Goal: Contribute content: Add original content to the website for others to see

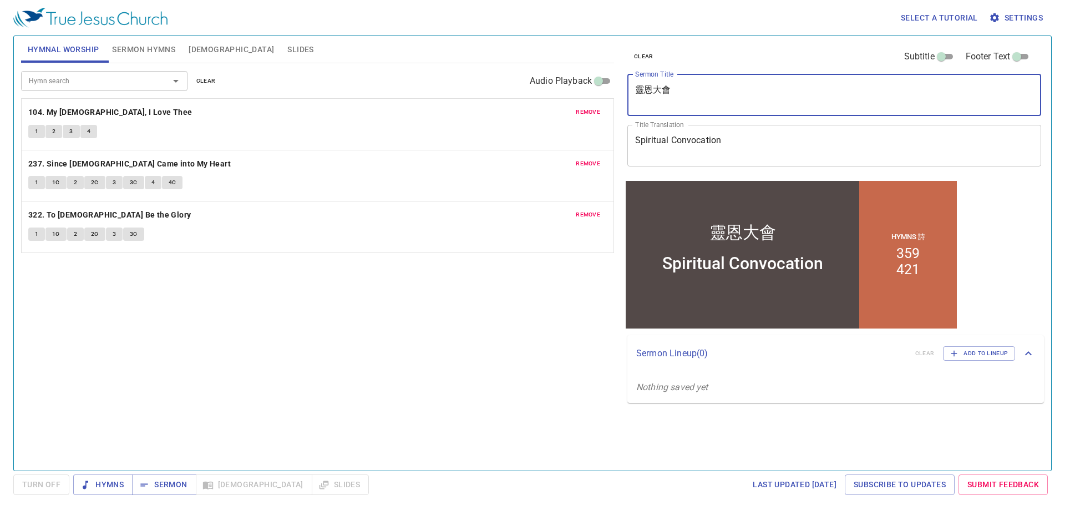
drag, startPoint x: 682, startPoint y: 97, endPoint x: 546, endPoint y: 99, distance: 136.0
click at [548, 99] on div "Hymnal Worship Sermon Hymns Bible Slides Hymn search Hymn search clear Audio Pl…" at bounding box center [533, 249] width 1032 height 434
paste textarea "[PERSON_NAME]'s Choice"
type textarea "[PERSON_NAME]'s Choice"
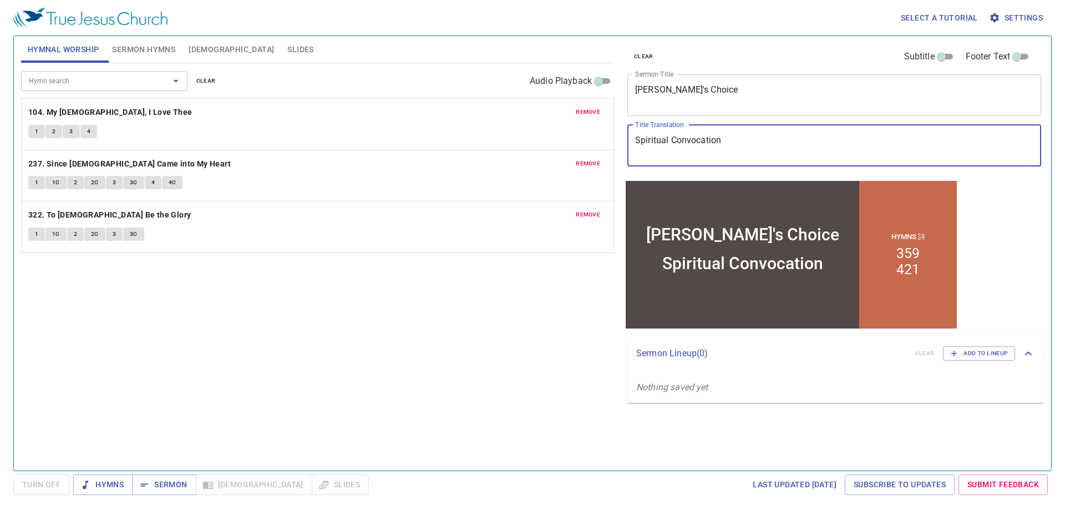
drag, startPoint x: 739, startPoint y: 141, endPoint x: 610, endPoint y: 145, distance: 129.3
click at [611, 145] on div "Hymnal Worship Sermon Hymns Bible Slides Hymn search Hymn search clear Audio Pl…" at bounding box center [533, 249] width 1032 height 434
paste textarea "大衛的選擇"
type textarea "大衛的選擇"
click at [148, 48] on span "Sermon Hymns" at bounding box center [143, 50] width 63 height 14
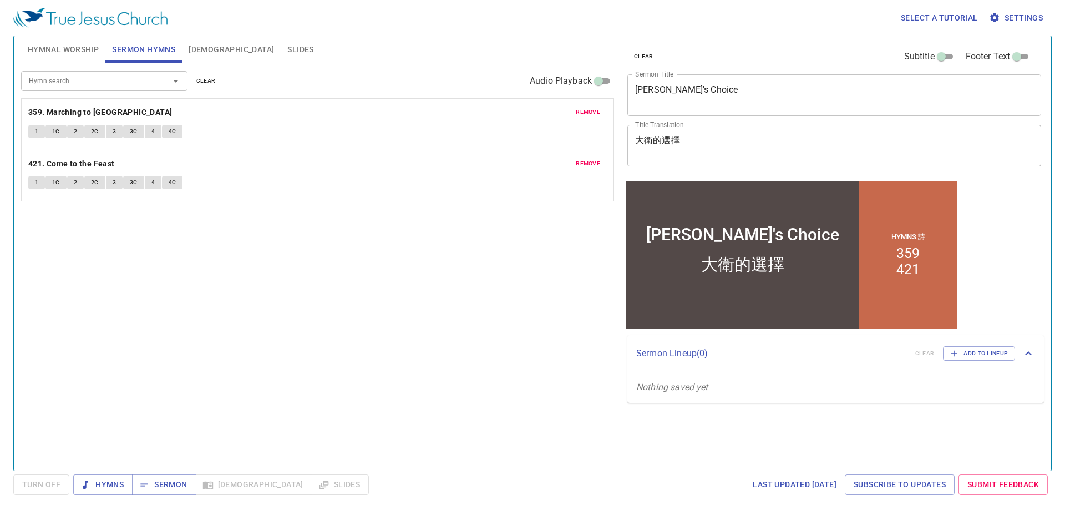
click at [212, 82] on span "clear" at bounding box center [205, 81] width 19 height 10
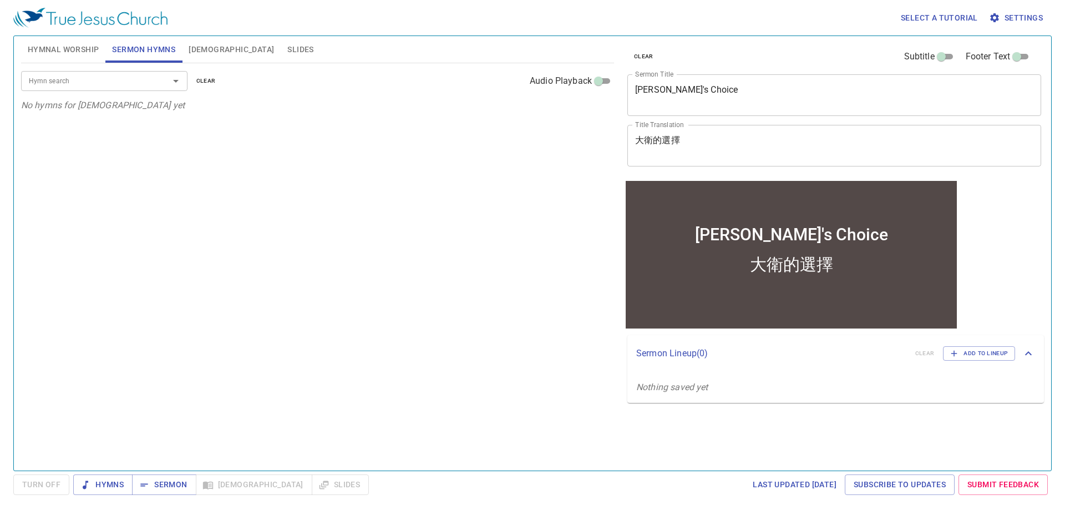
click at [190, 74] on button "clear" at bounding box center [206, 80] width 33 height 13
click at [160, 85] on div at bounding box center [168, 81] width 29 height 16
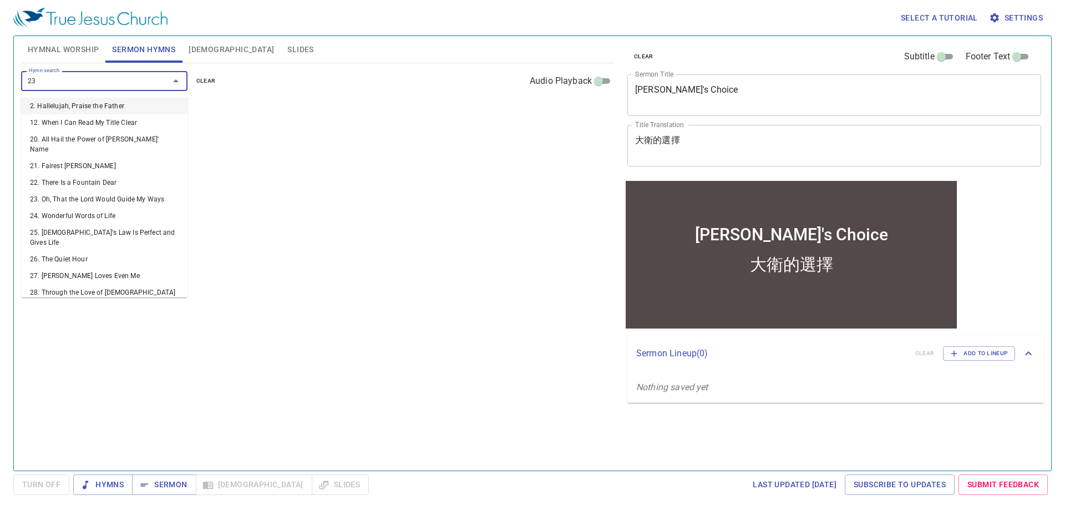
type input "234"
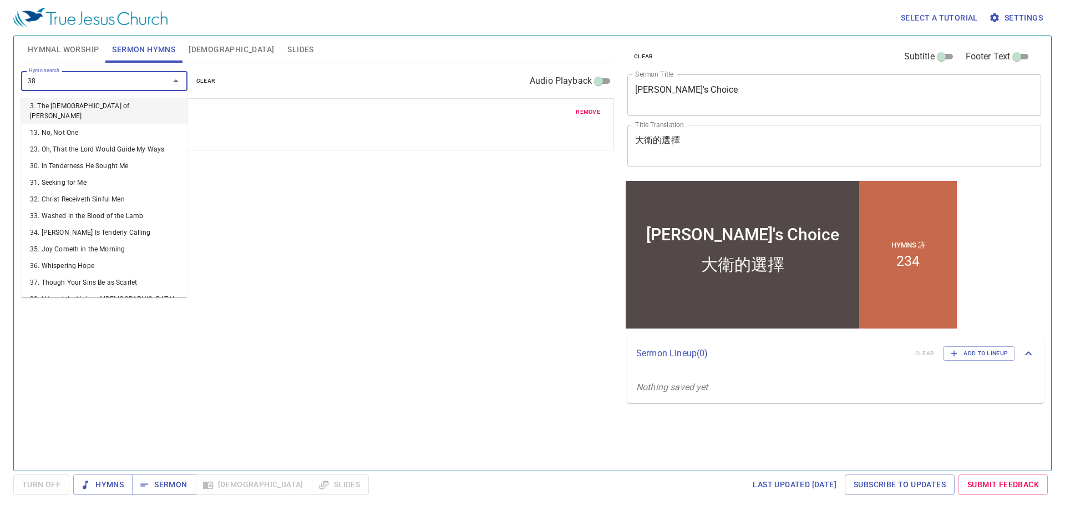
type input "389"
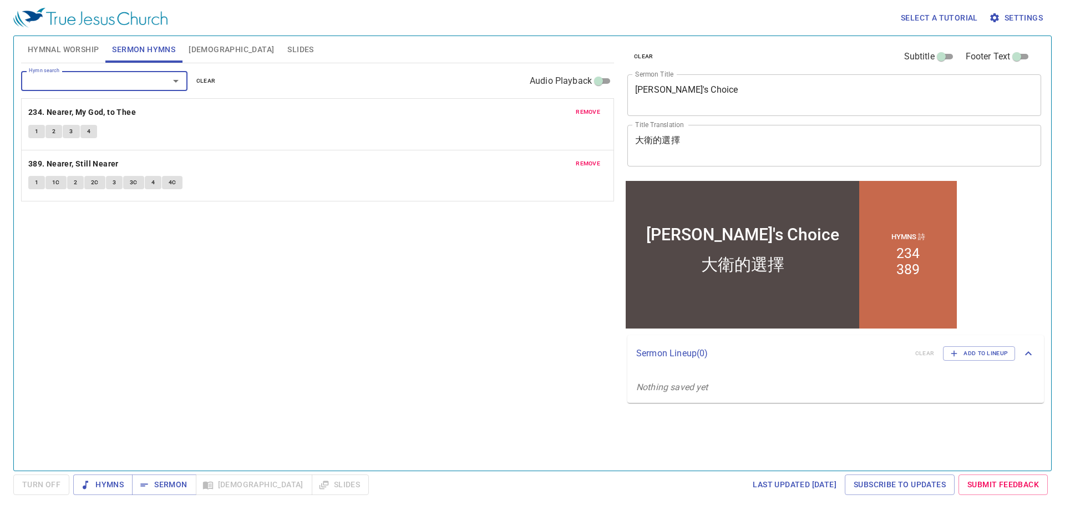
click at [585, 115] on span "remove" at bounding box center [588, 112] width 24 height 10
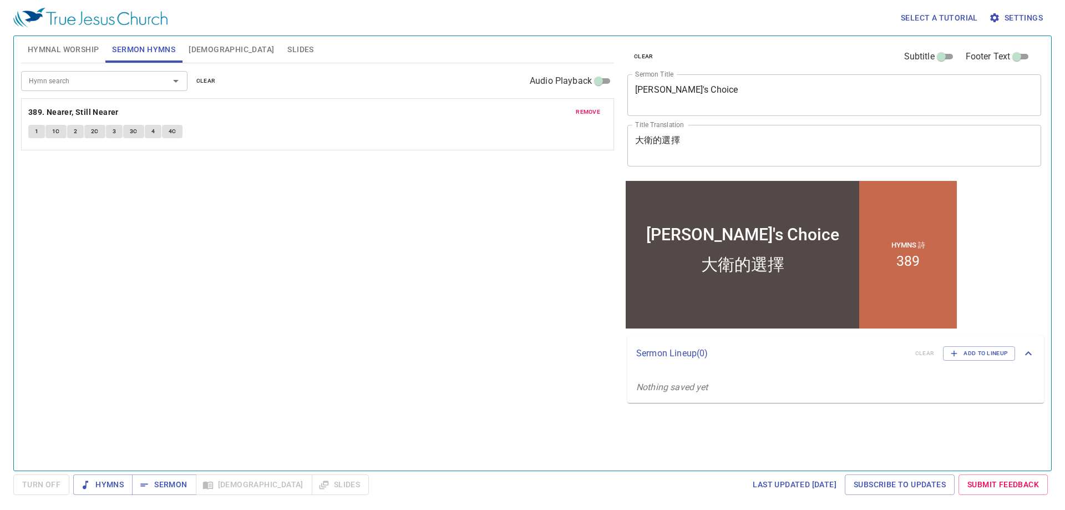
click at [110, 70] on div "Hymn search Hymn search clear Audio Playback" at bounding box center [317, 81] width 593 height 36
click at [105, 77] on input "Hymn search" at bounding box center [87, 80] width 127 height 13
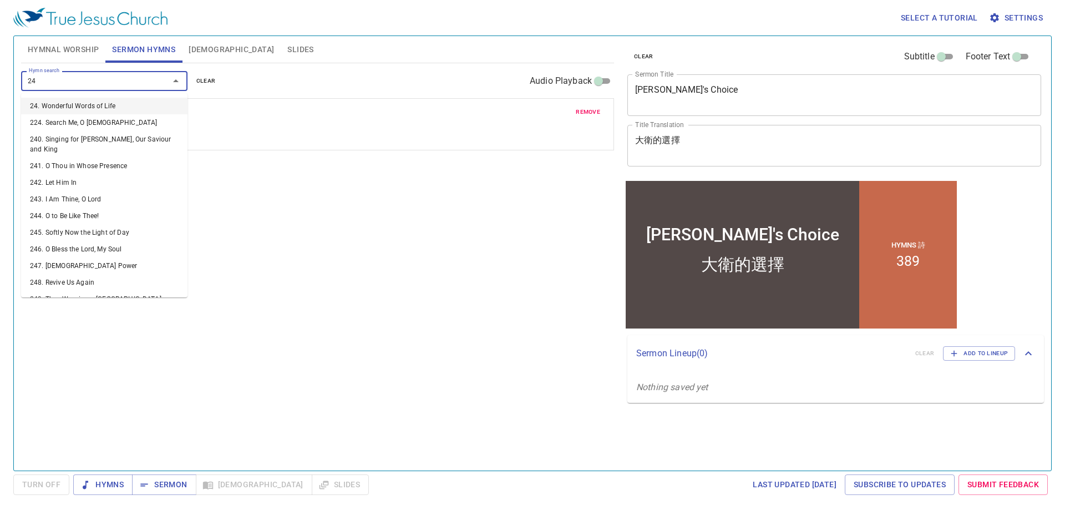
type input "243"
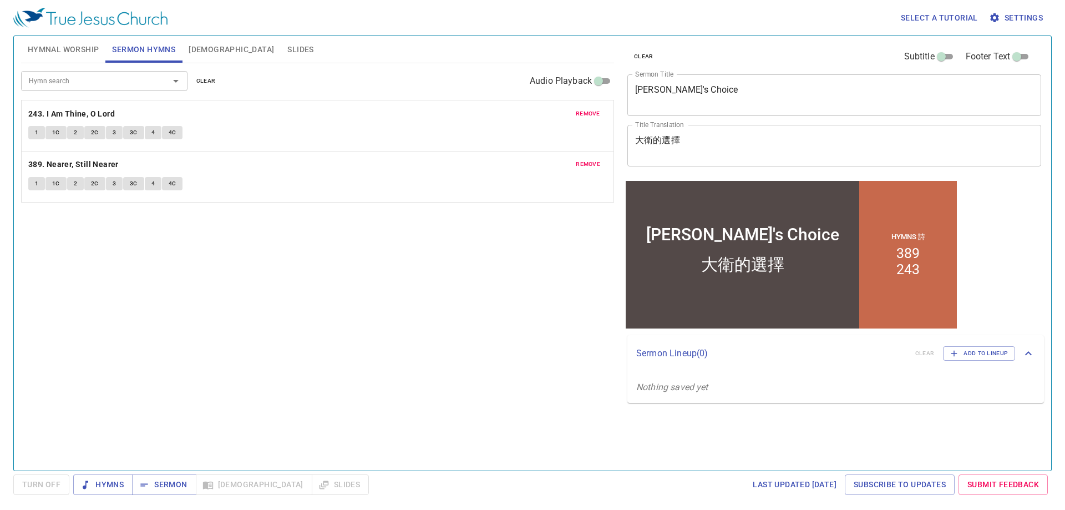
drag, startPoint x: 88, startPoint y: 161, endPoint x: 83, endPoint y: 108, distance: 52.9
click at [83, 177] on div "remove 389. Nearer, Still Nearer 1 1C 2 2C 3 3C 4 4C remove 243. I Am Thine, O …" at bounding box center [317, 185] width 579 height 16
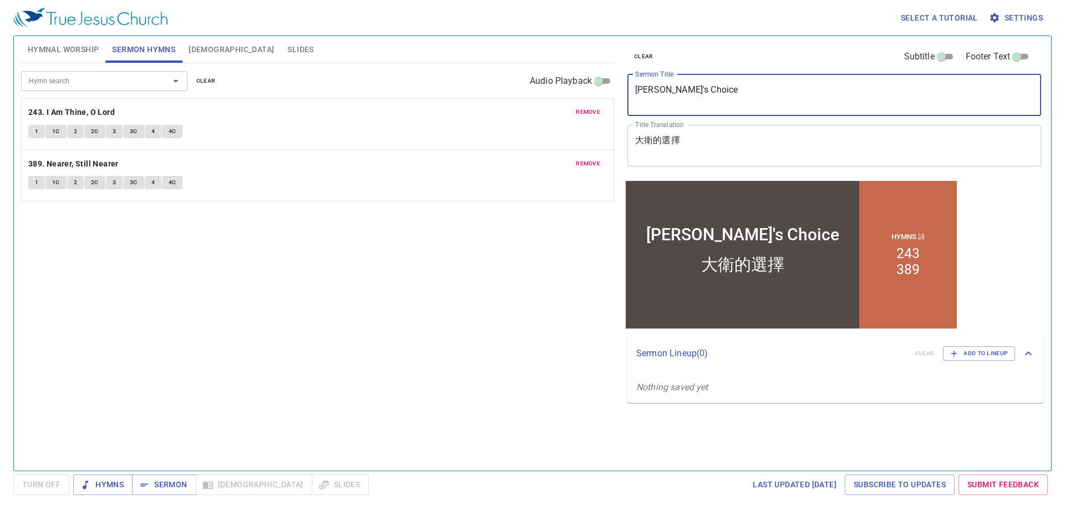
drag, startPoint x: 727, startPoint y: 101, endPoint x: 457, endPoint y: 89, distance: 271.0
click at [457, 89] on div "Hymnal Worship Sermon Hymns Bible Slides Hymn search Hymn search clear Audio Pl…" at bounding box center [533, 249] width 1032 height 434
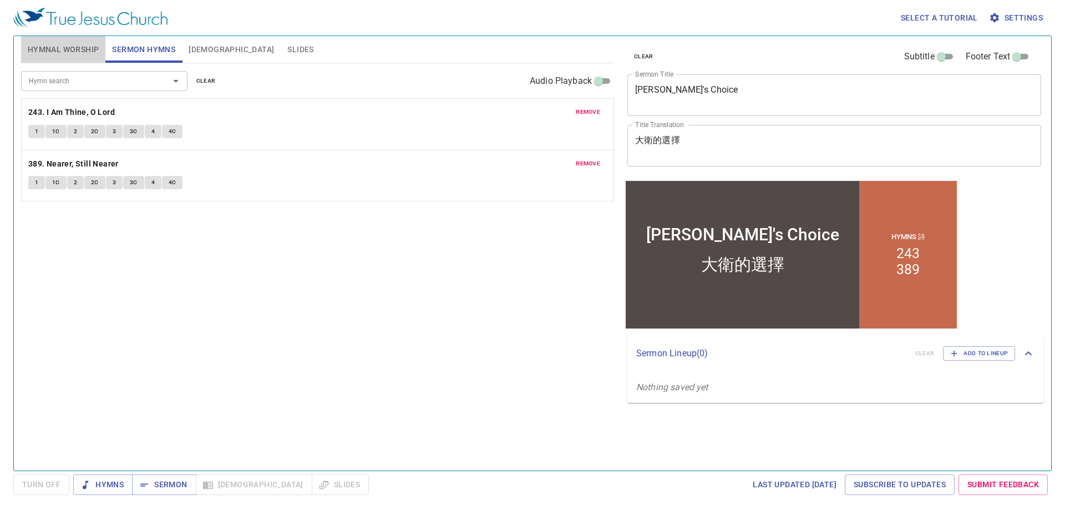
click at [59, 46] on span "Hymnal Worship" at bounding box center [64, 50] width 72 height 14
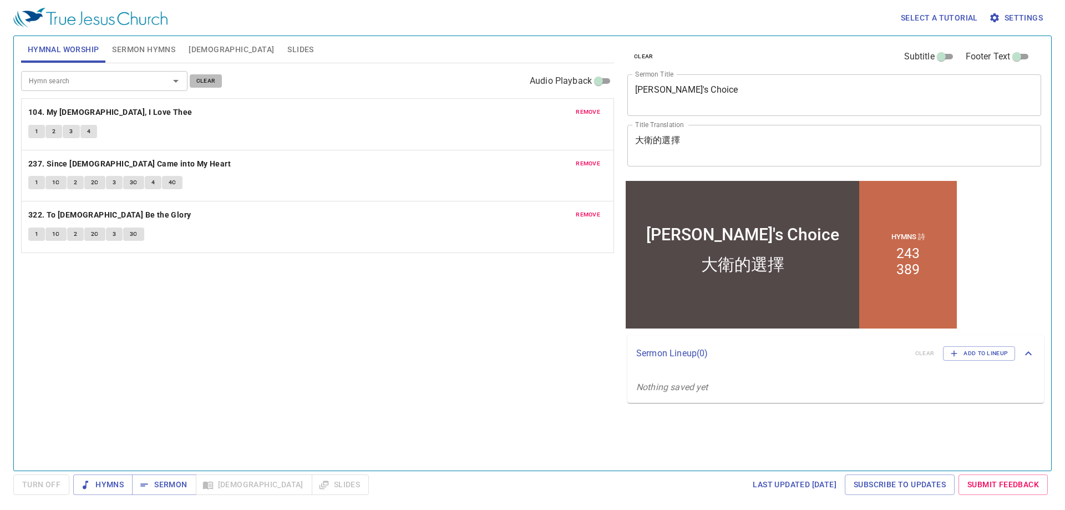
click at [214, 80] on span "clear" at bounding box center [205, 81] width 19 height 10
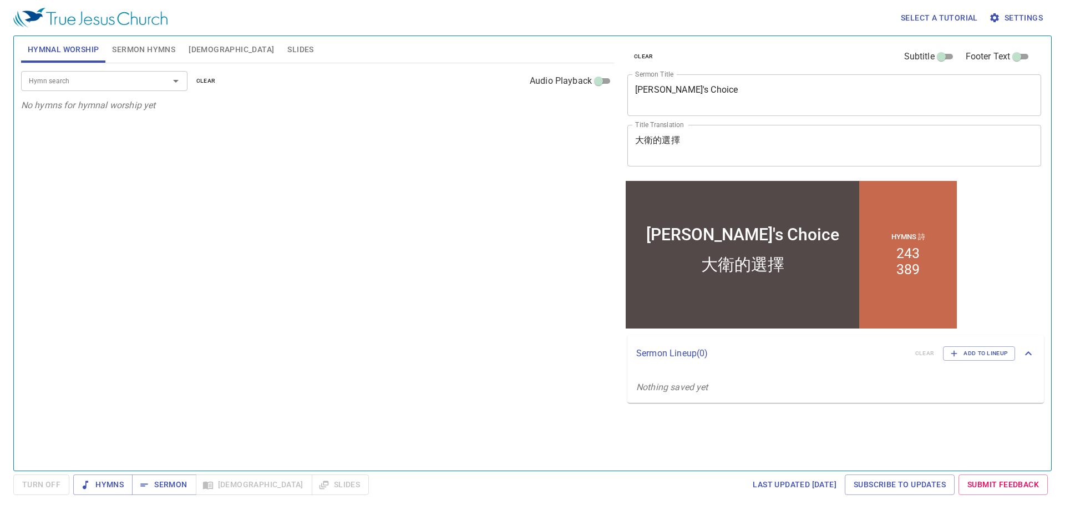
click at [126, 86] on input "Hymn search" at bounding box center [87, 80] width 127 height 13
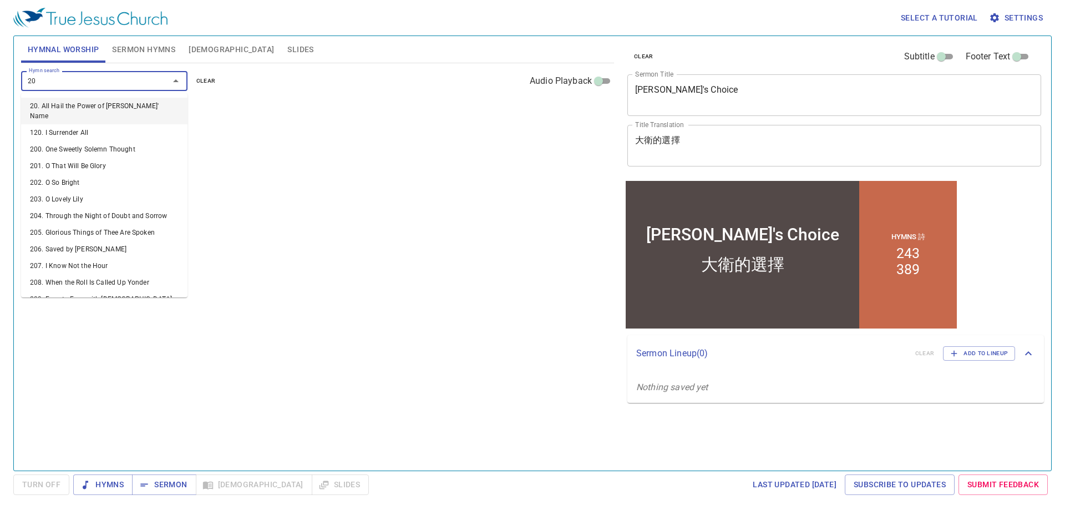
type input "209"
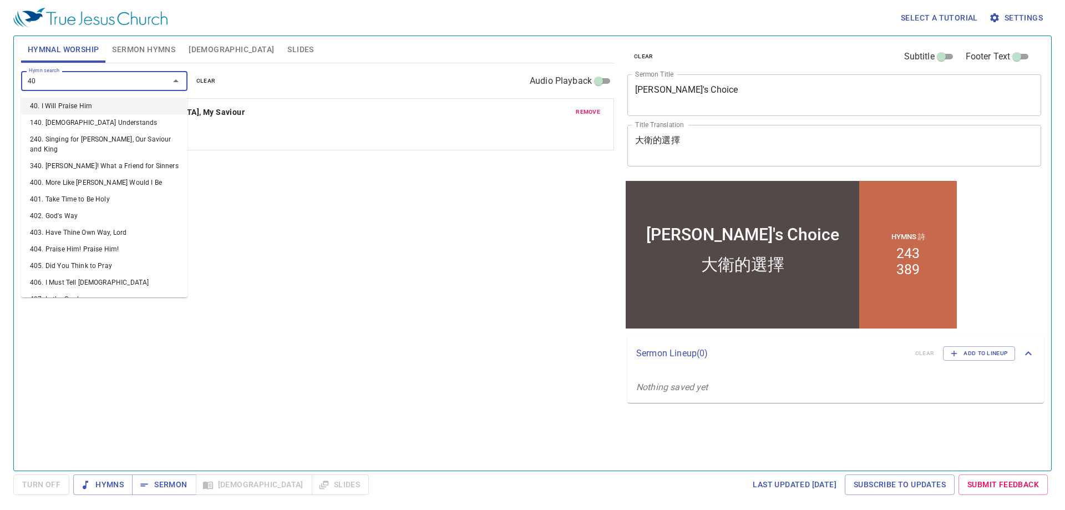
type input "407"
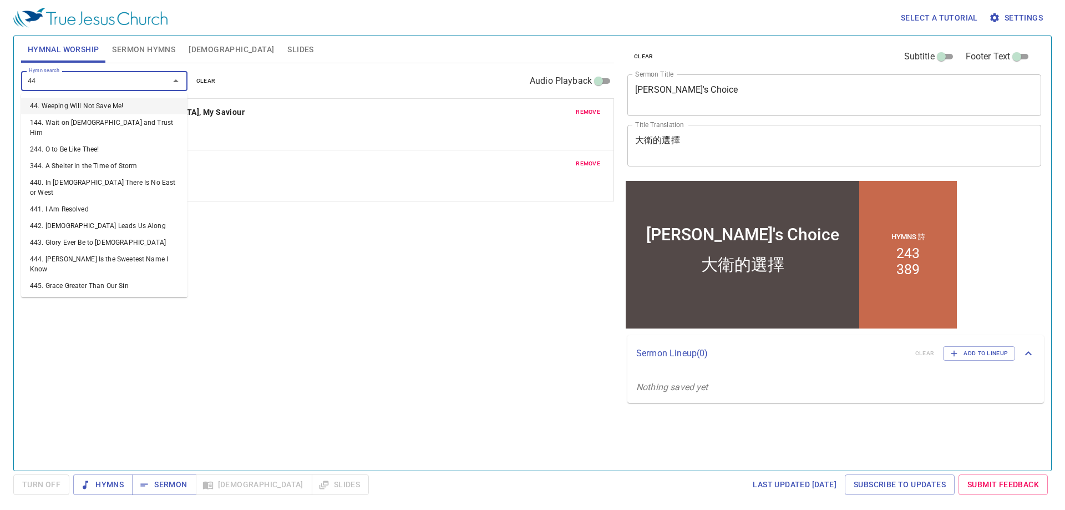
type input "444"
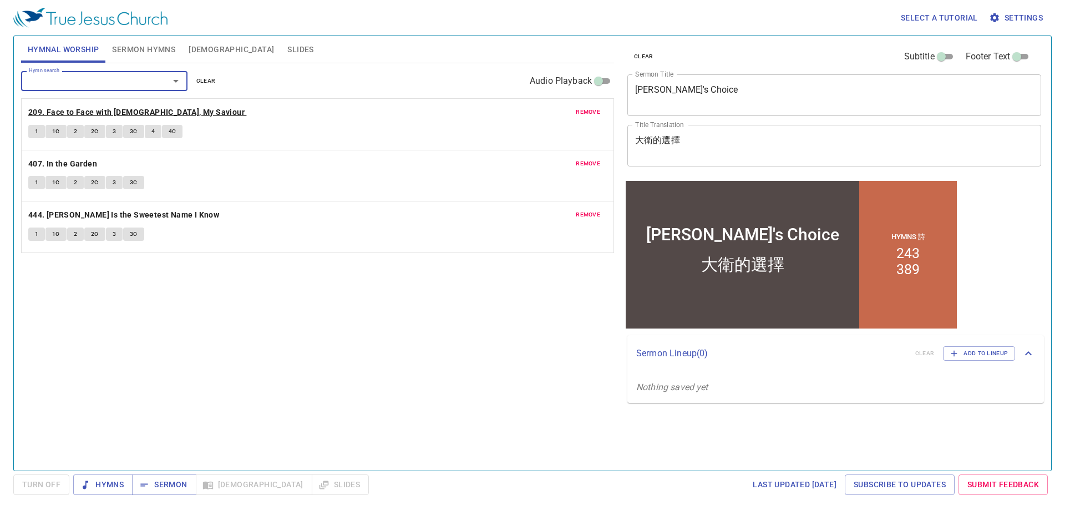
click at [83, 114] on b "209. Face to Face with [DEMOGRAPHIC_DATA], My Saviour" at bounding box center [136, 112] width 216 height 14
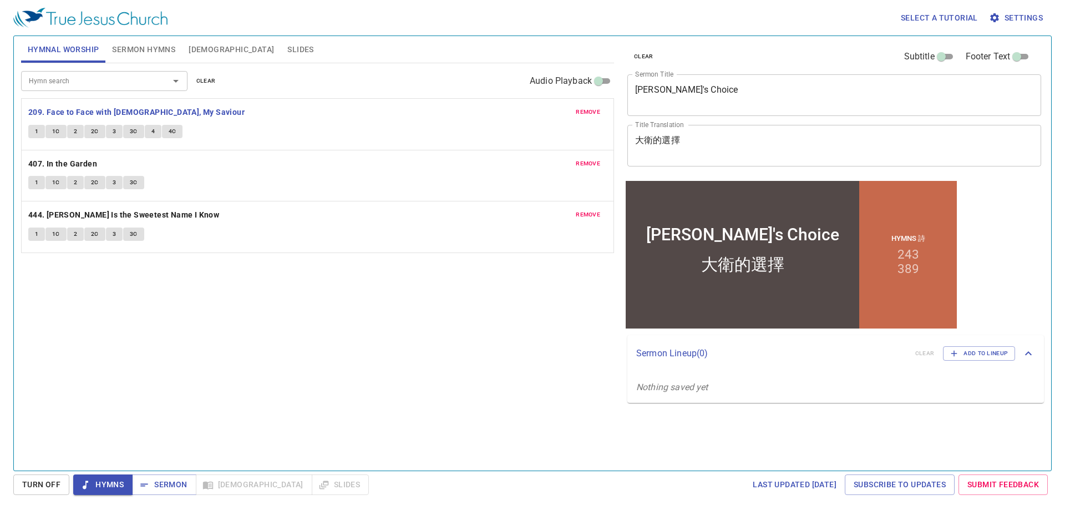
click at [37, 131] on span "1" at bounding box center [36, 131] width 3 height 10
click at [33, 181] on button "1" at bounding box center [36, 182] width 17 height 13
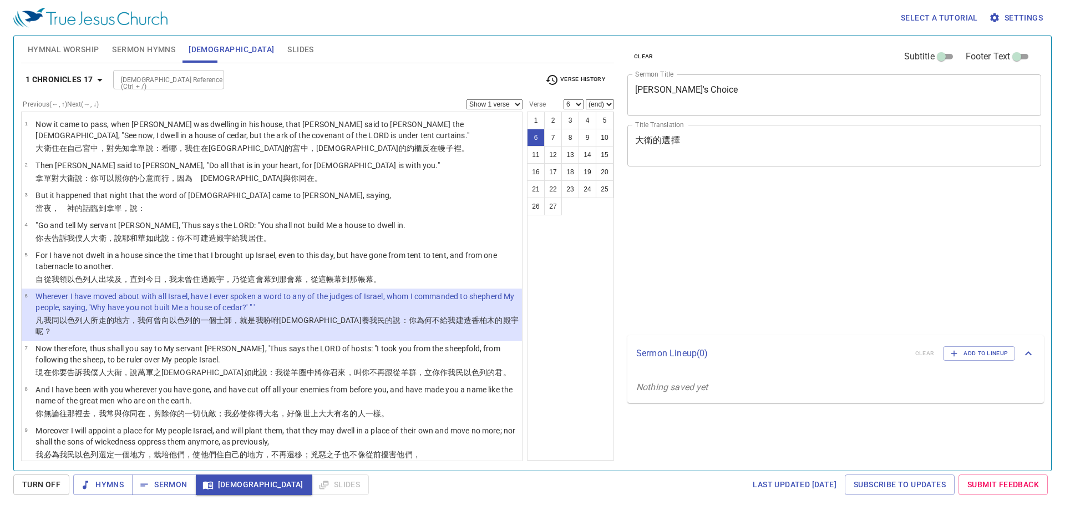
select select "6"
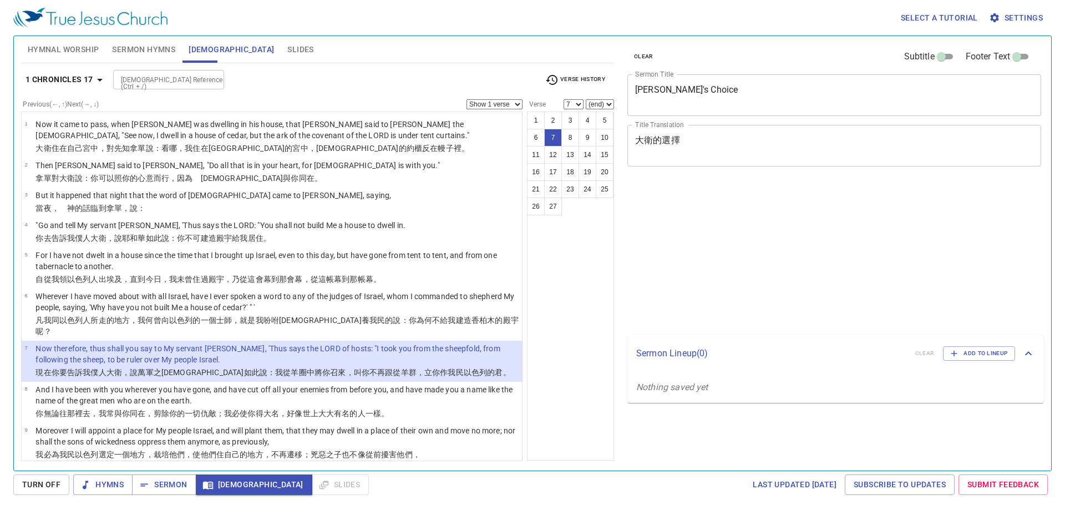
select select "7"
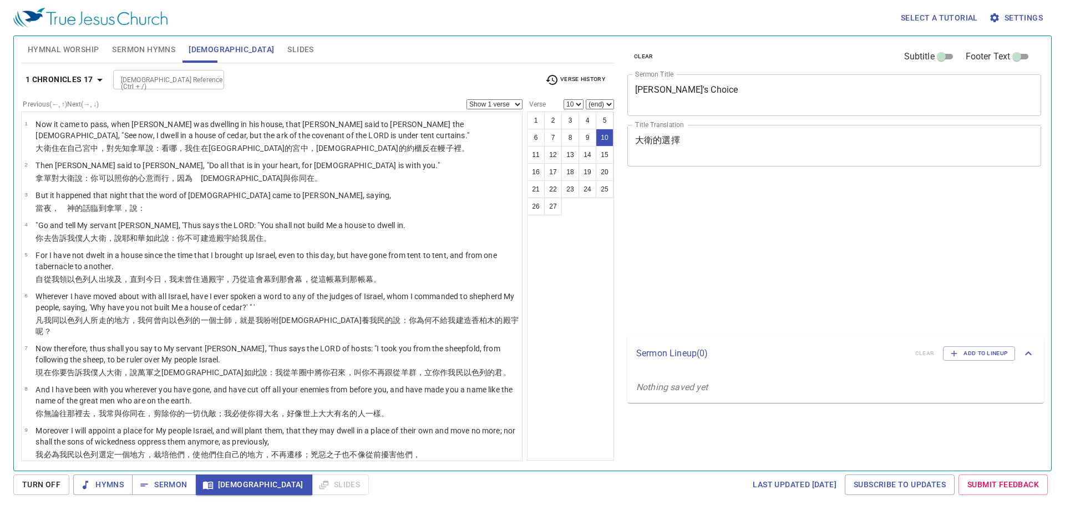
select select "10"
select select "18"
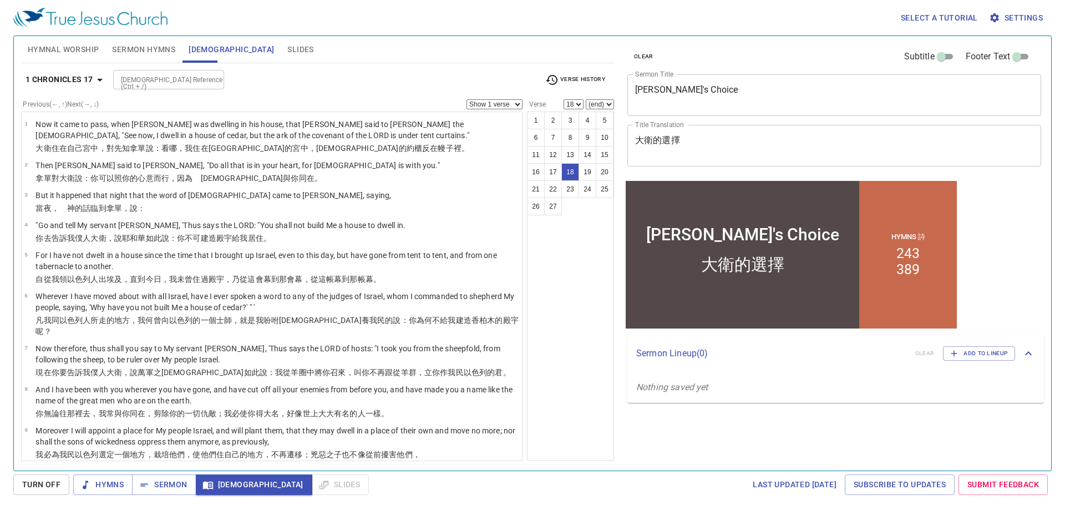
scroll to position [500, 0]
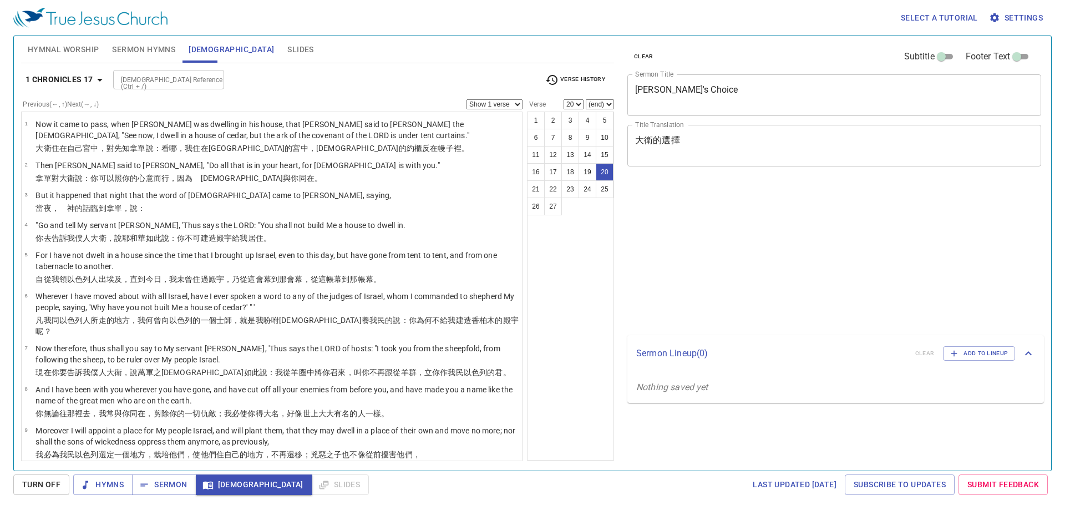
select select "20"
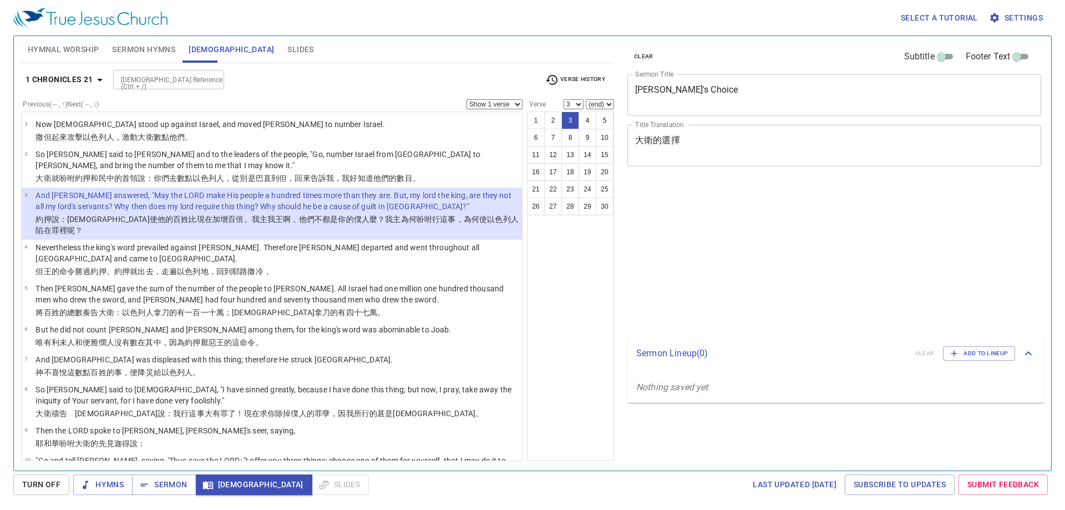
select select "3"
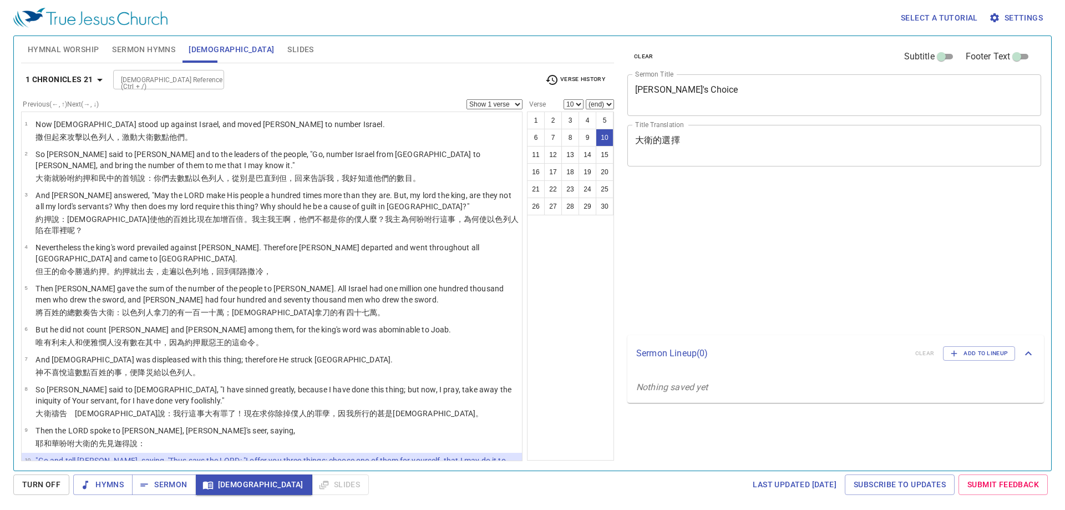
select select "10"
select select "13"
